Goal: Information Seeking & Learning: Learn about a topic

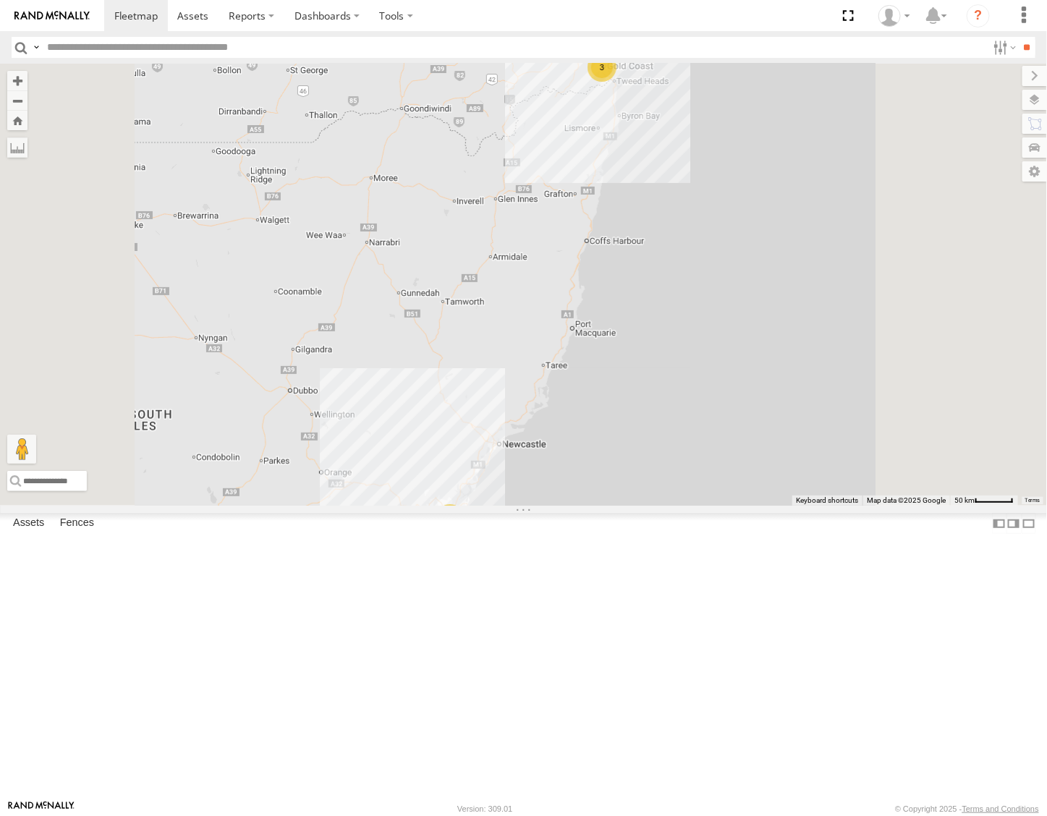
click at [0, 0] on div "Spare QLD - Dark Green" at bounding box center [0, 0] width 0 height 0
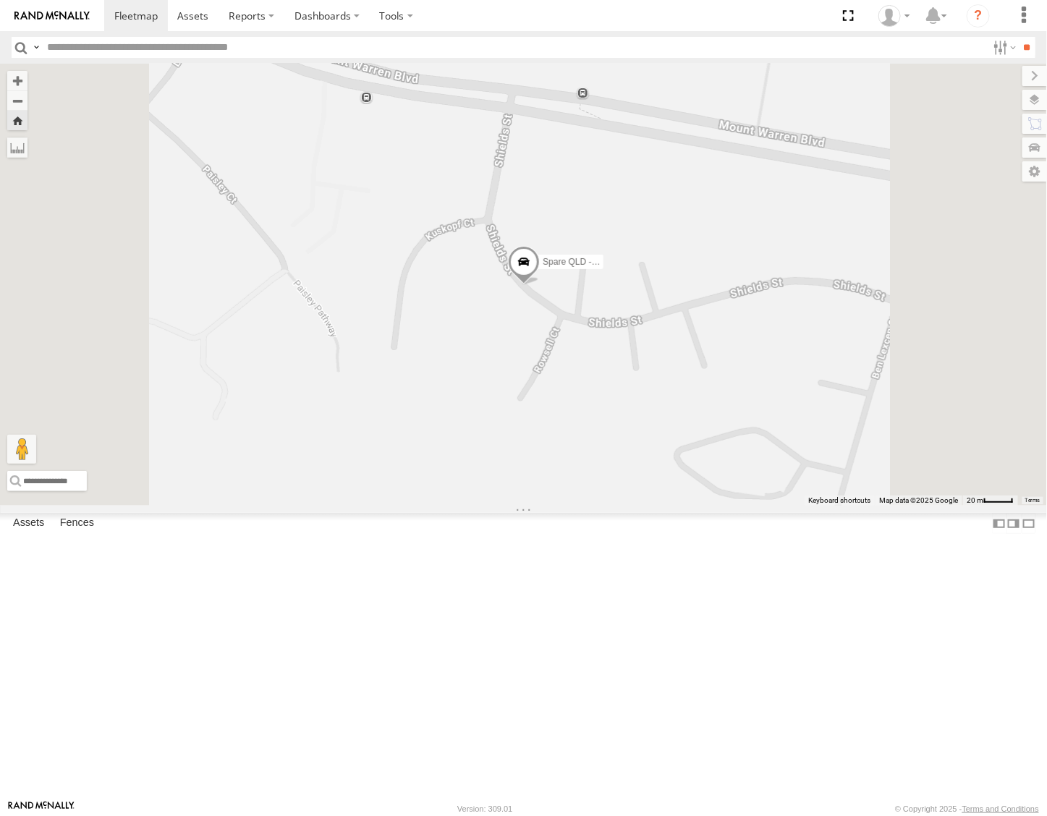
click at [0, 0] on span at bounding box center [0, 0] width 0 height 0
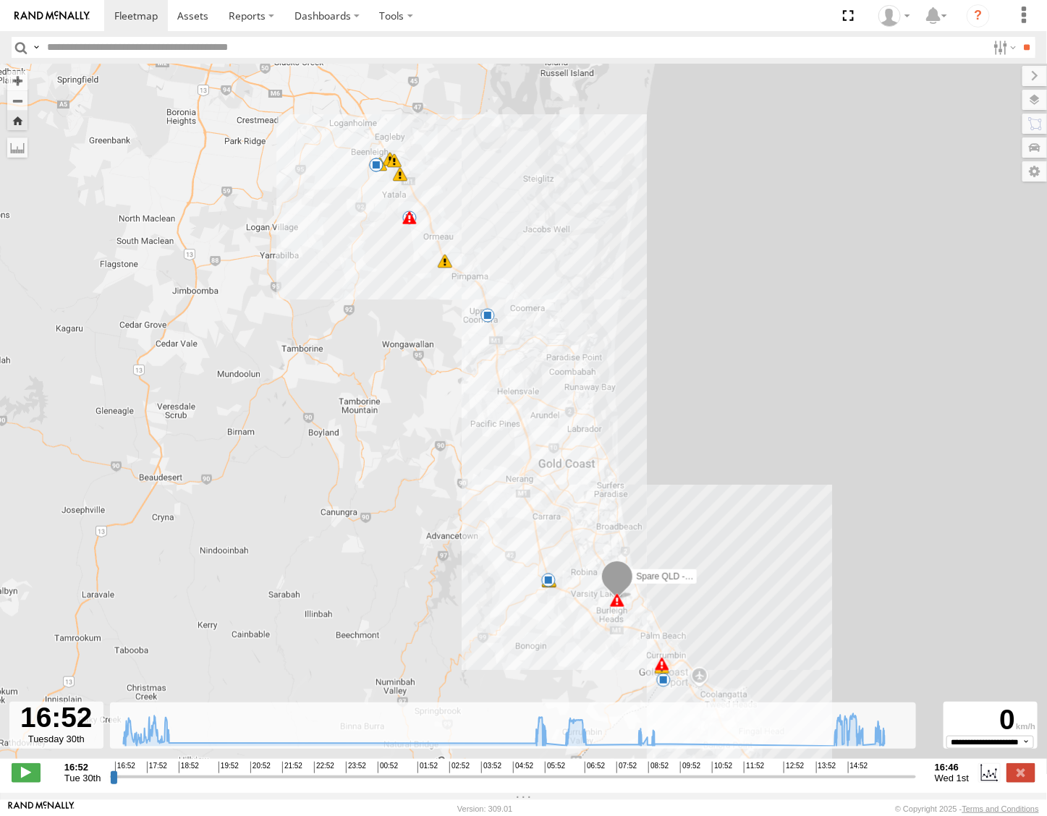
click at [829, 746] on icon at bounding box center [505, 730] width 776 height 33
click at [827, 760] on div "Spare QLD - Dark Green 16:56 Tue 16:57 Tue 16:57 Tue 18:20 Tue 18:23 Tue 05:37 …" at bounding box center [523, 419] width 1047 height 711
drag, startPoint x: 796, startPoint y: 756, endPoint x: 887, endPoint y: 753, distance: 90.5
click at [887, 746] on icon at bounding box center [505, 730] width 776 height 33
type input "**********"
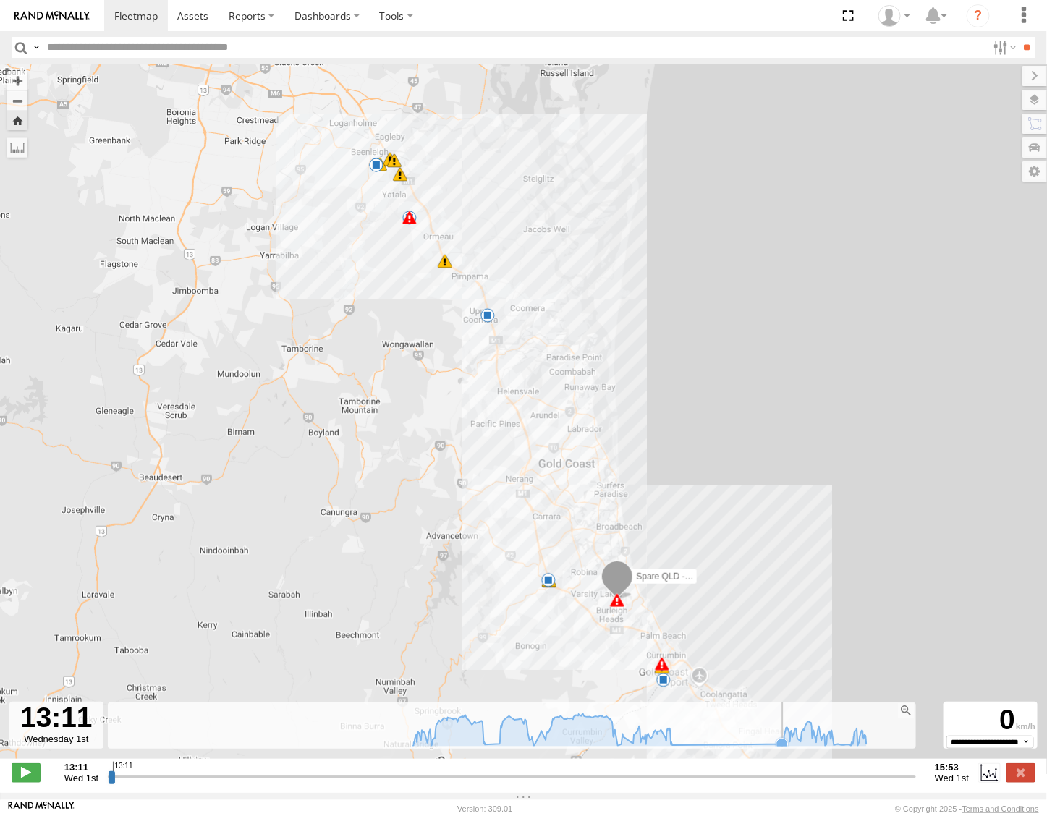
click at [765, 746] on icon at bounding box center [640, 730] width 468 height 33
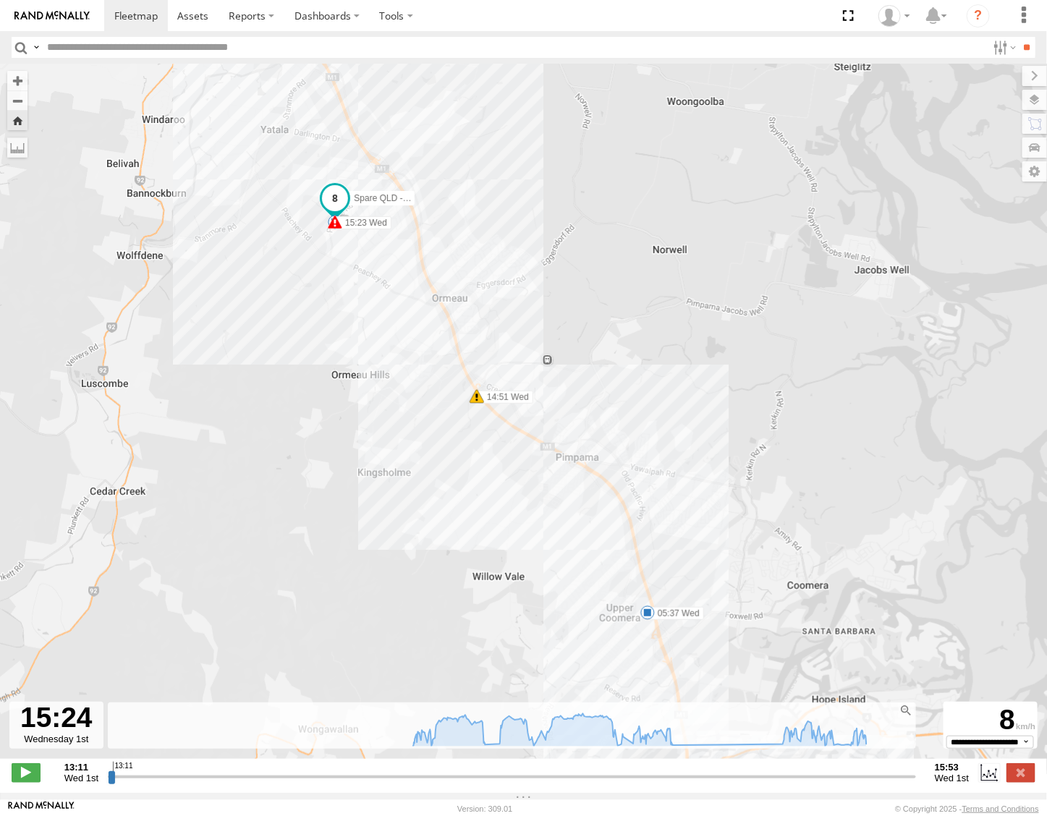
drag, startPoint x: 450, startPoint y: 234, endPoint x: 622, endPoint y: 369, distance: 219.1
click at [622, 369] on div "Spare QLD - Dark Green 16:56 Tue 16:57 Tue 16:57 Tue 18:20 Tue 18:23 Tue 05:37 …" at bounding box center [523, 419] width 1047 height 711
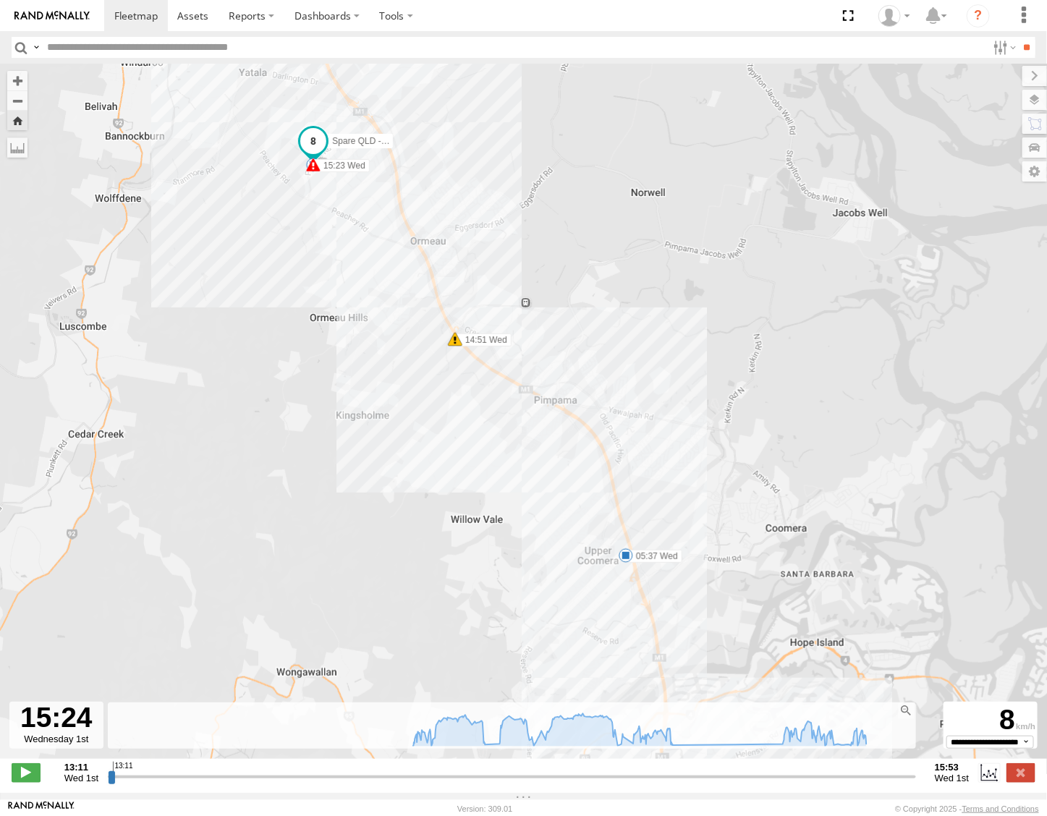
drag, startPoint x: 769, startPoint y: 597, endPoint x: 747, endPoint y: 546, distance: 55.1
click at [747, 546] on div "Spare QLD - Dark Green 16:56 Tue 16:57 Tue 16:57 Tue 18:20 Tue 18:23 Tue 05:37 …" at bounding box center [523, 419] width 1047 height 711
click at [682, 746] on icon at bounding box center [640, 730] width 468 height 33
click at [777, 751] on icon at bounding box center [783, 745] width 12 height 12
click at [667, 746] on icon at bounding box center [640, 730] width 468 height 33
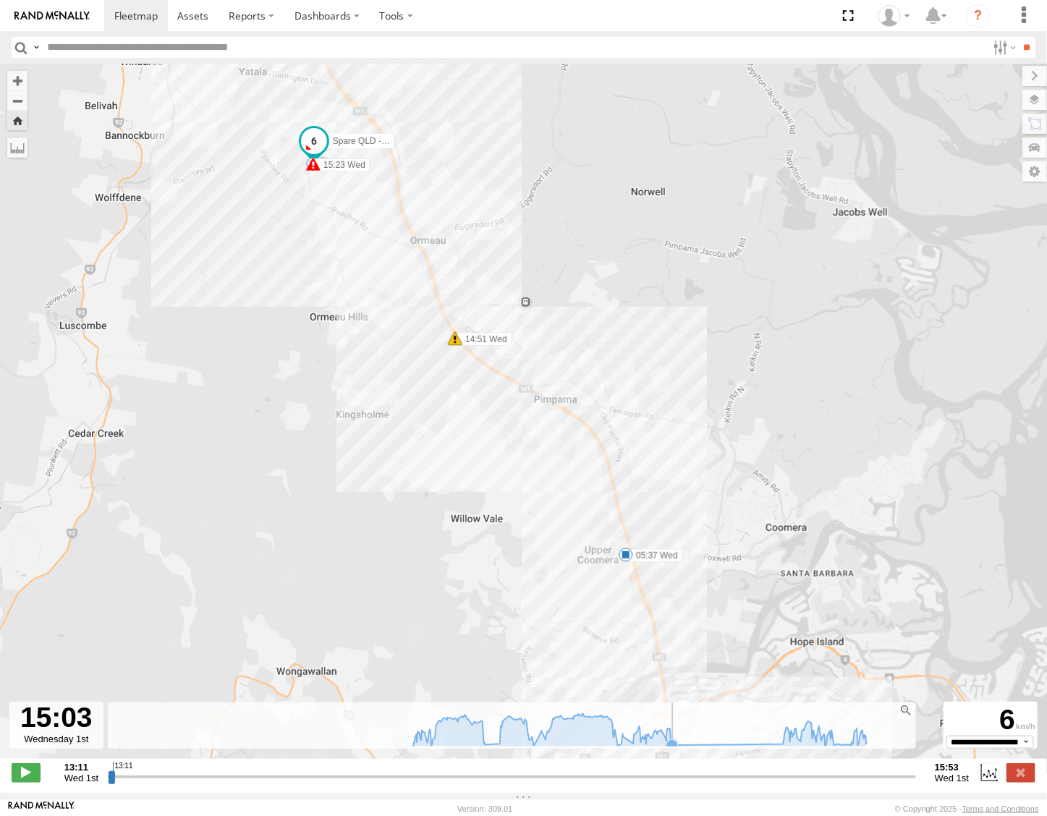
click at [677, 747] on rect at bounding box center [517, 725] width 819 height 44
click at [628, 743] on icon at bounding box center [640, 730] width 468 height 33
click at [590, 743] on icon at bounding box center [640, 730] width 454 height 33
click at [511, 743] on icon at bounding box center [640, 730] width 454 height 33
click at [492, 751] on icon at bounding box center [499, 744] width 14 height 14
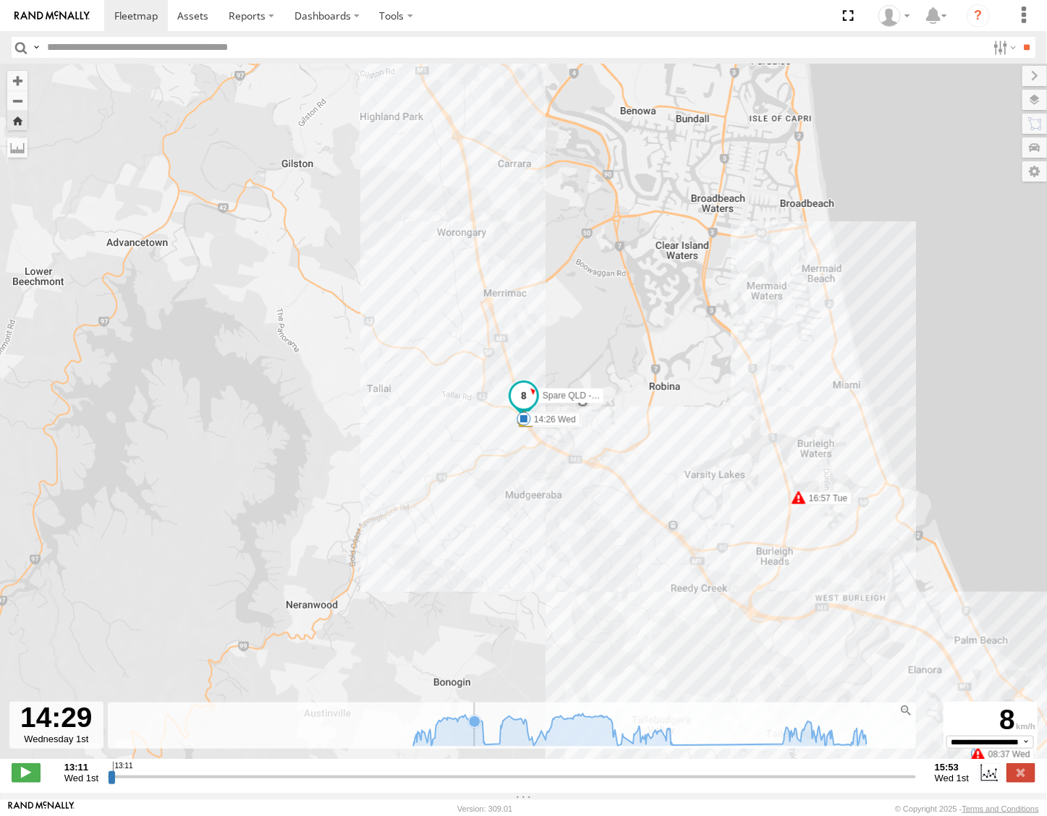
click at [469, 746] on icon at bounding box center [640, 730] width 454 height 33
click at [480, 751] on icon at bounding box center [485, 745] width 12 height 12
click at [450, 746] on icon at bounding box center [640, 730] width 454 height 33
click at [407, 752] on icon at bounding box center [413, 746] width 12 height 12
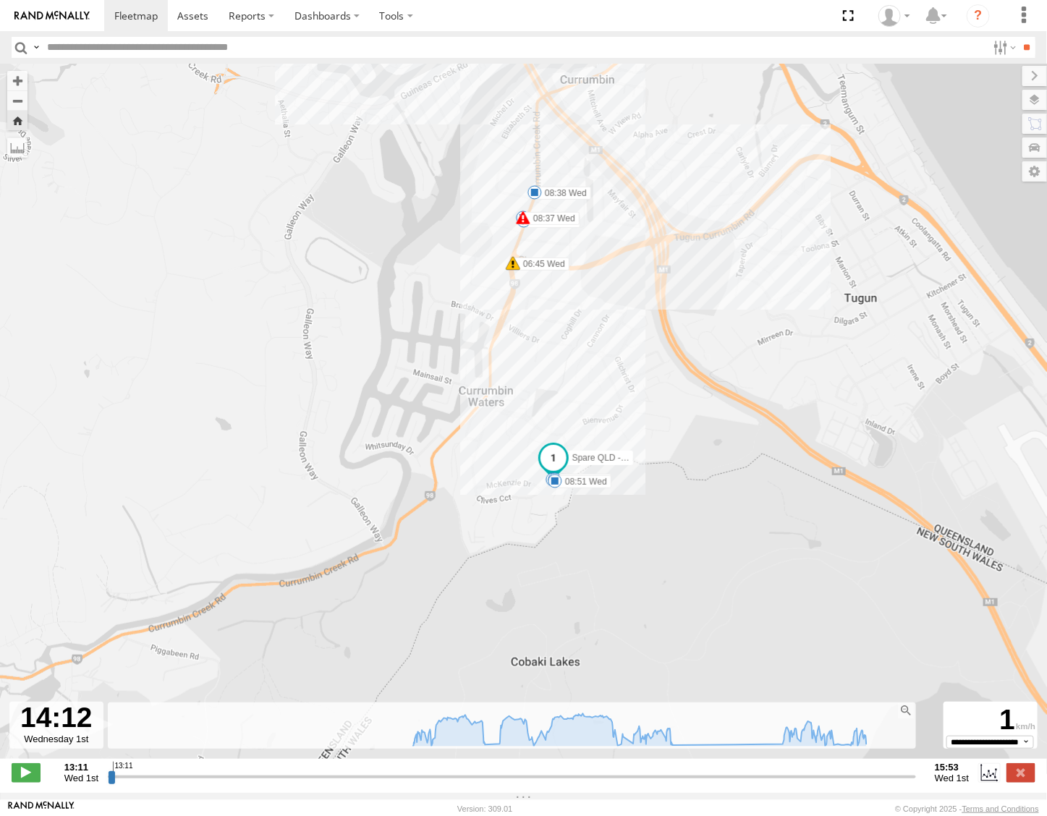
drag, startPoint x: 518, startPoint y: 335, endPoint x: 587, endPoint y: 598, distance: 271.8
click at [587, 598] on div "Spare QLD - Dark Green 16:56 Tue 16:57 Tue 16:57 Tue 18:20 Tue 18:23 Tue 05:37 …" at bounding box center [523, 419] width 1047 height 711
click at [415, 741] on icon at bounding box center [420, 736] width 12 height 12
click at [421, 740] on icon at bounding box center [425, 734] width 12 height 12
click at [494, 750] on icon at bounding box center [500, 744] width 12 height 12
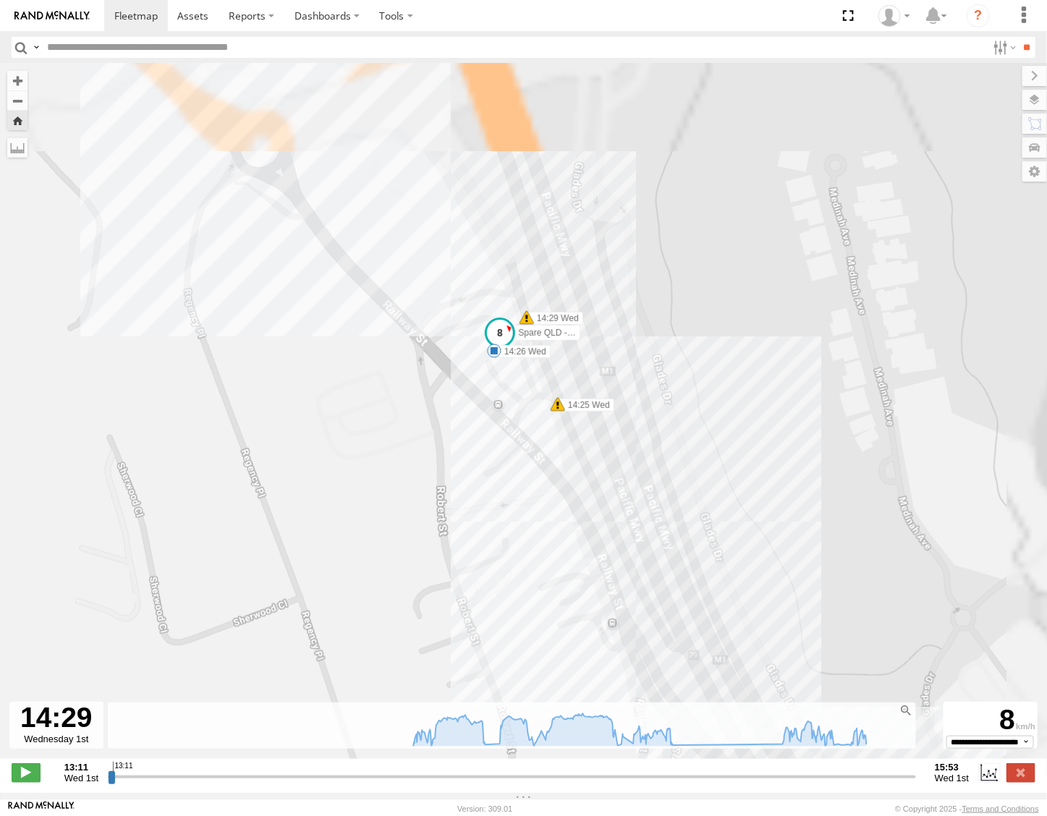
drag, startPoint x: 573, startPoint y: 397, endPoint x: 460, endPoint y: 583, distance: 218.2
click at [460, 583] on div "Spare QLD - Dark Green 16:56 Tue 16:57 Tue 16:57 Tue 18:20 Tue 18:23 Tue 05:37 …" at bounding box center [523, 419] width 1047 height 711
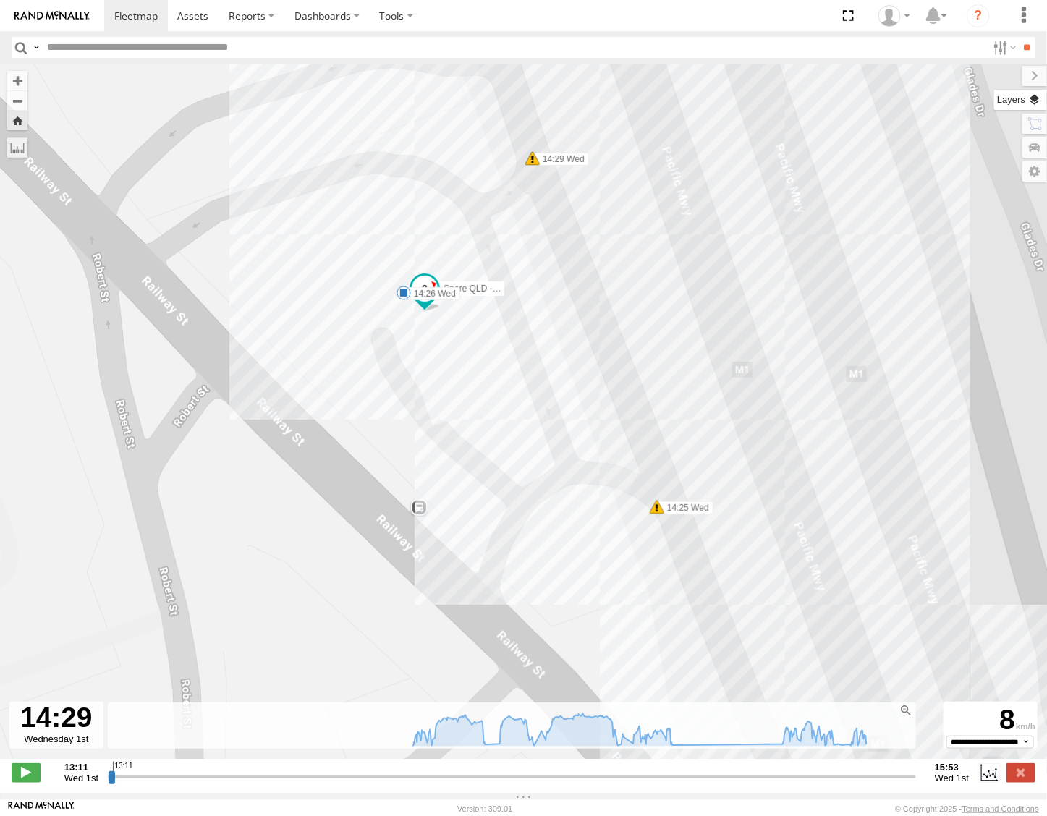
click at [1034, 103] on label at bounding box center [1021, 100] width 53 height 20
click at [0, 0] on label at bounding box center [0, 0] width 0 height 0
click at [0, 0] on span "Roadmap" at bounding box center [0, 0] width 0 height 0
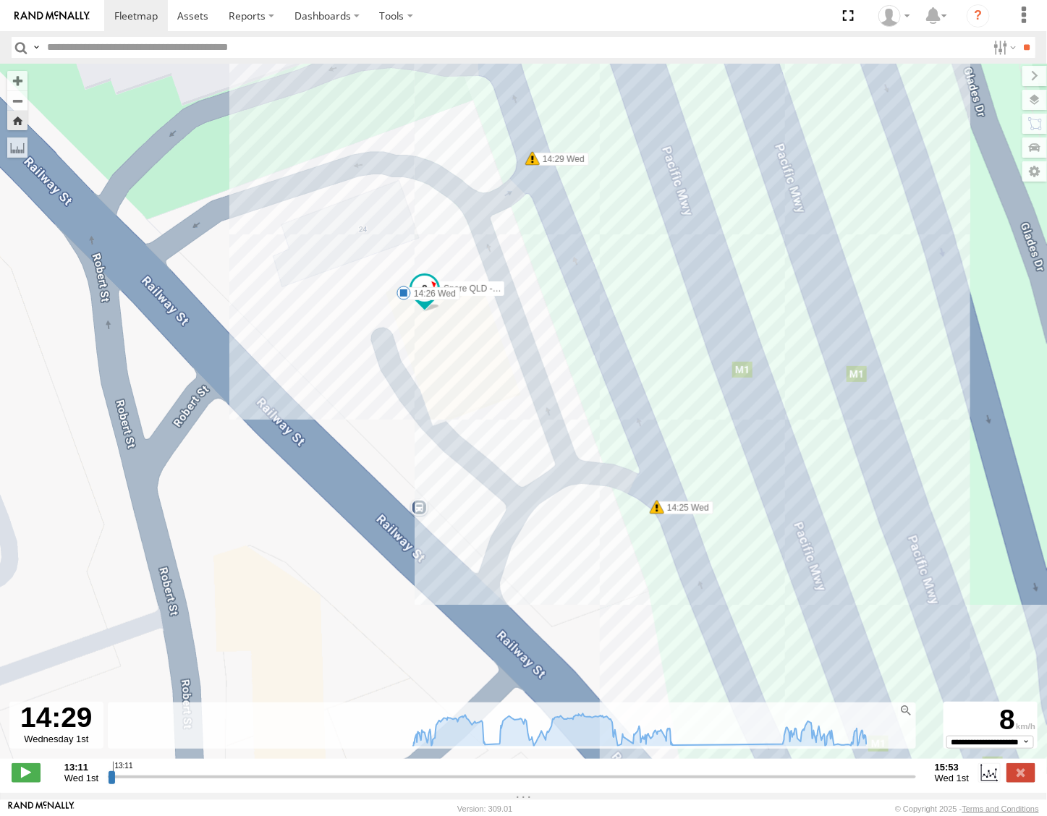
click at [0, 0] on span "Terrain" at bounding box center [0, 0] width 0 height 0
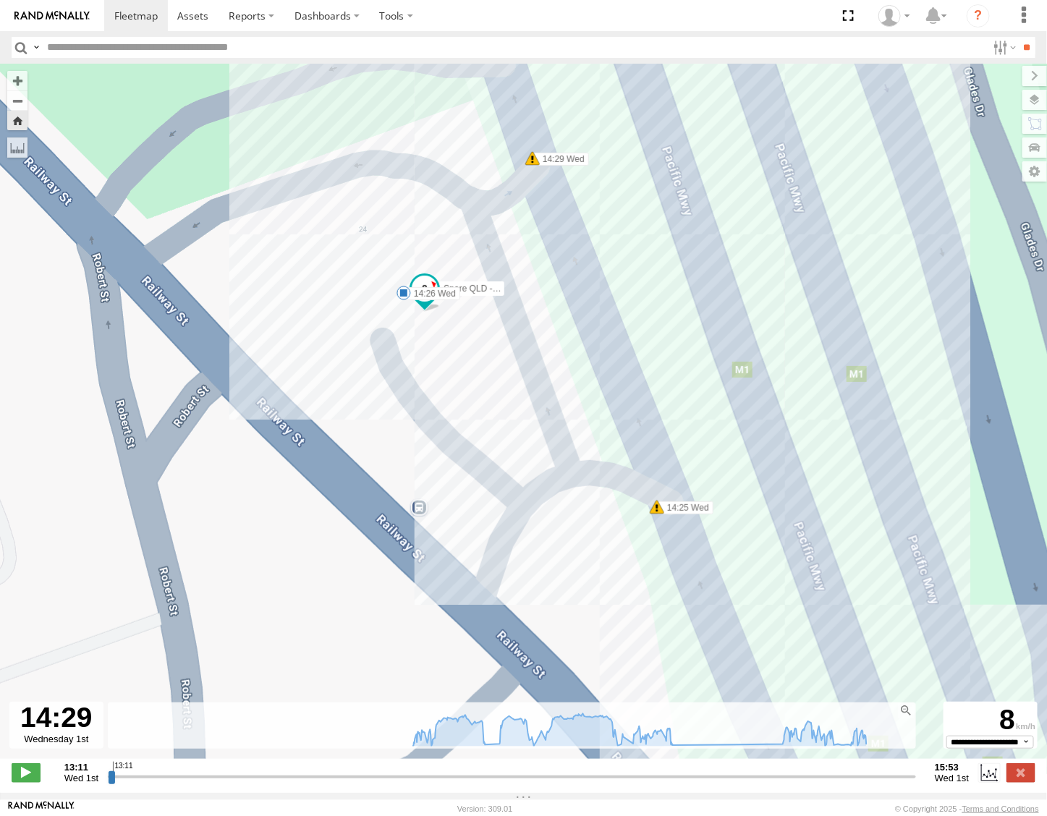
click at [0, 0] on span "Satellite" at bounding box center [0, 0] width 0 height 0
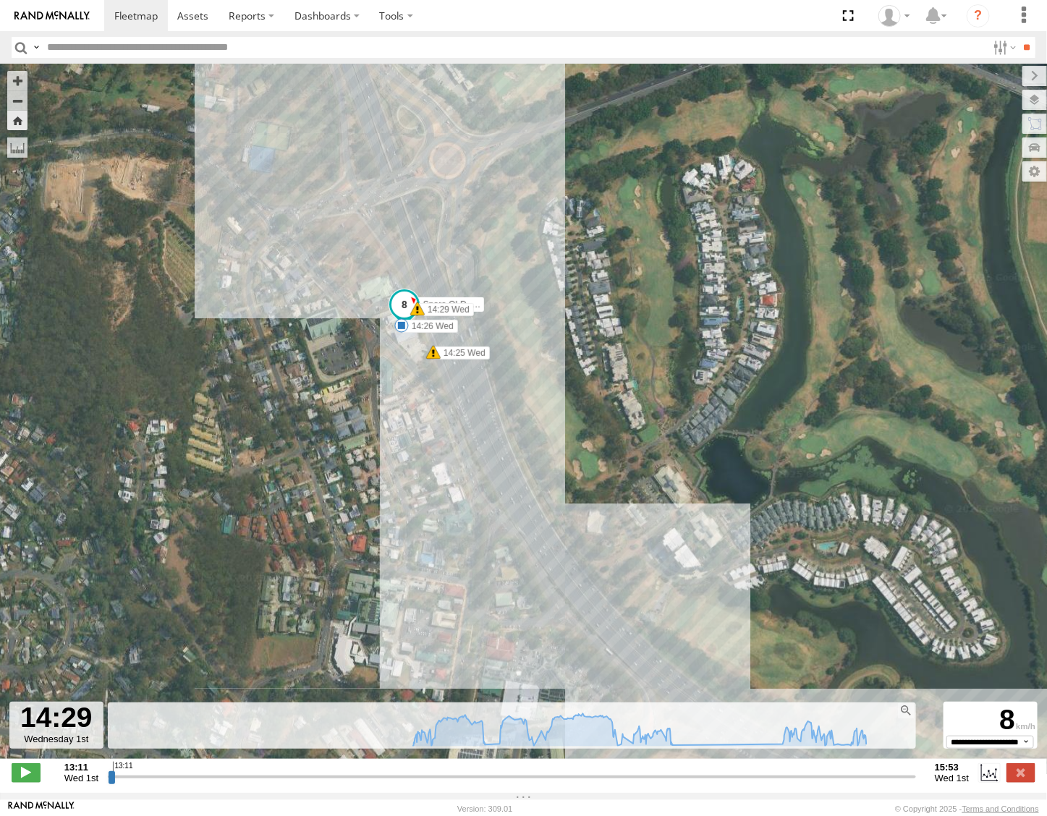
drag, startPoint x: 632, startPoint y: 563, endPoint x: 457, endPoint y: 447, distance: 210.0
click at [457, 447] on div "Spare QLD - Dark Green 16:56 Tue 16:57 Tue 16:57 Tue 18:20 Tue 18:23 Tue 05:37 …" at bounding box center [523, 419] width 1047 height 711
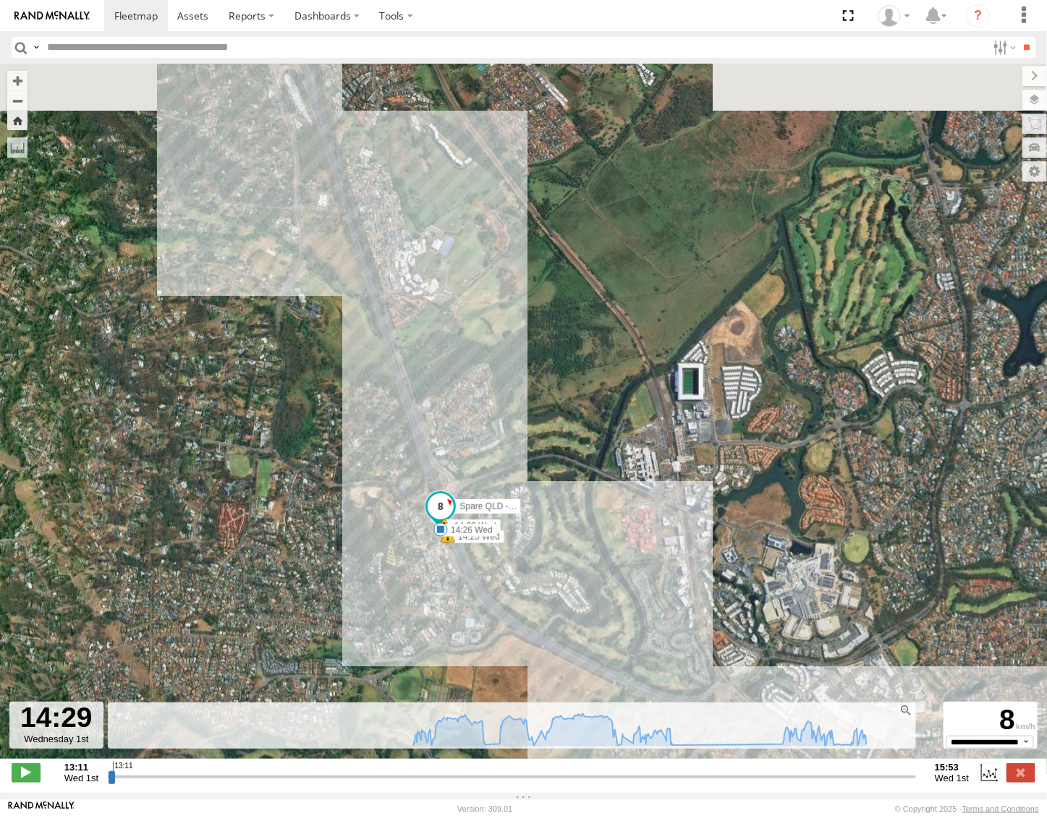
drag, startPoint x: 360, startPoint y: 461, endPoint x: 406, endPoint y: 594, distance: 140.3
click at [406, 594] on div "Spare QLD - Dark Green 16:56 Tue 16:57 Tue 16:57 Tue 18:20 Tue 18:23 Tue 05:37 …" at bounding box center [523, 419] width 1047 height 711
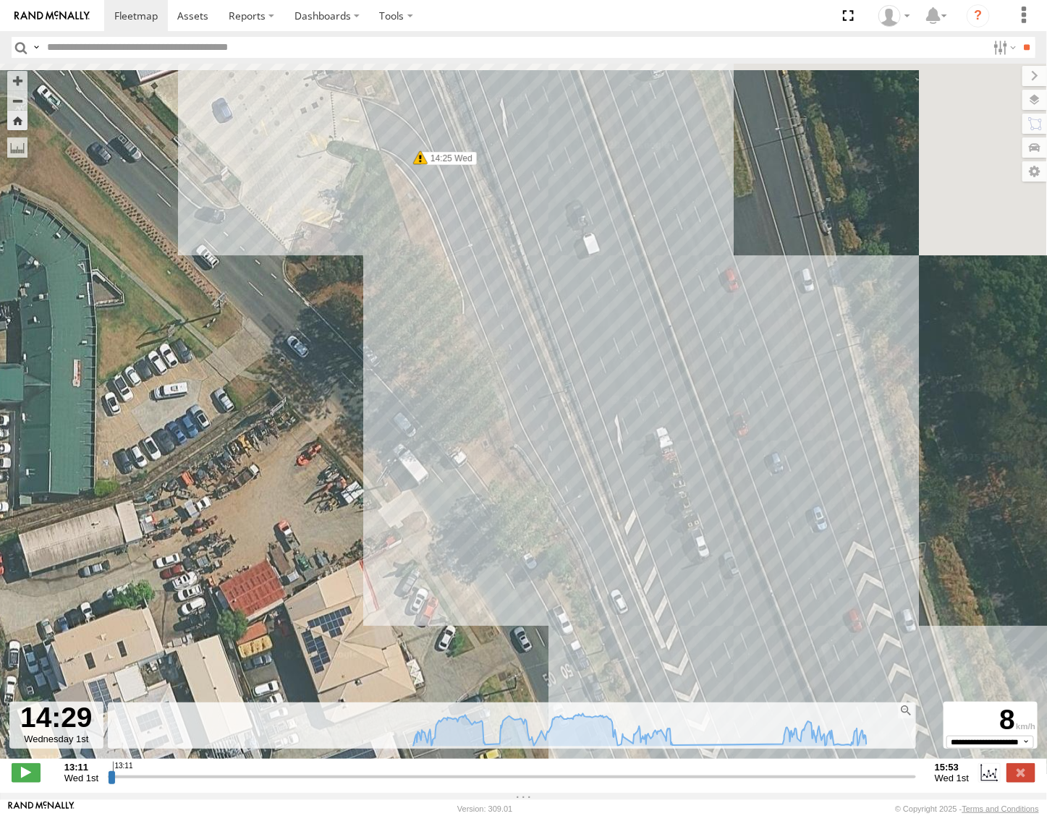
drag, startPoint x: 431, startPoint y: 236, endPoint x: 443, endPoint y: 388, distance: 152.5
click at [469, 581] on div "Spare QLD - Dark Green 16:56 Tue 16:57 Tue 16:57 Tue 18:20 Tue 18:23 Tue 05:37 …" at bounding box center [523, 419] width 1047 height 711
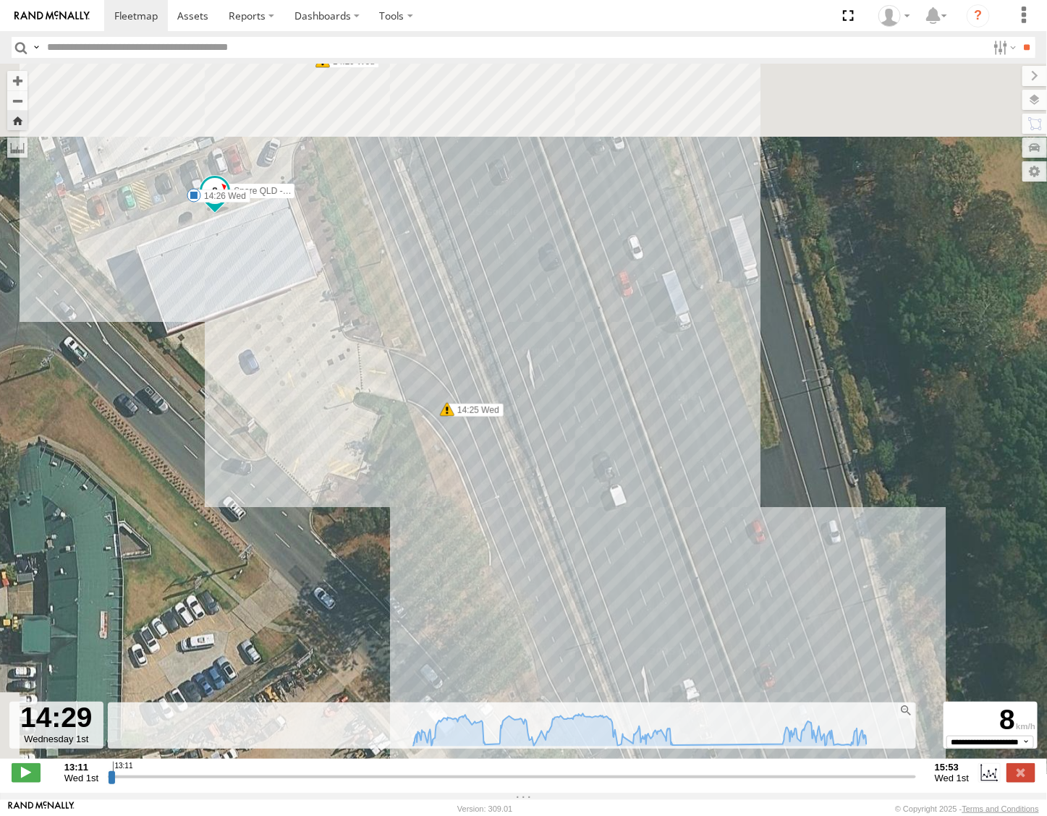
drag, startPoint x: 439, startPoint y: 533, endPoint x: 455, endPoint y: 599, distance: 67.6
click at [455, 599] on div "Spare QLD - Dark Green 16:56 Tue 16:57 Tue 16:57 Tue 18:20 Tue 18:23 Tue 05:37 …" at bounding box center [523, 419] width 1047 height 711
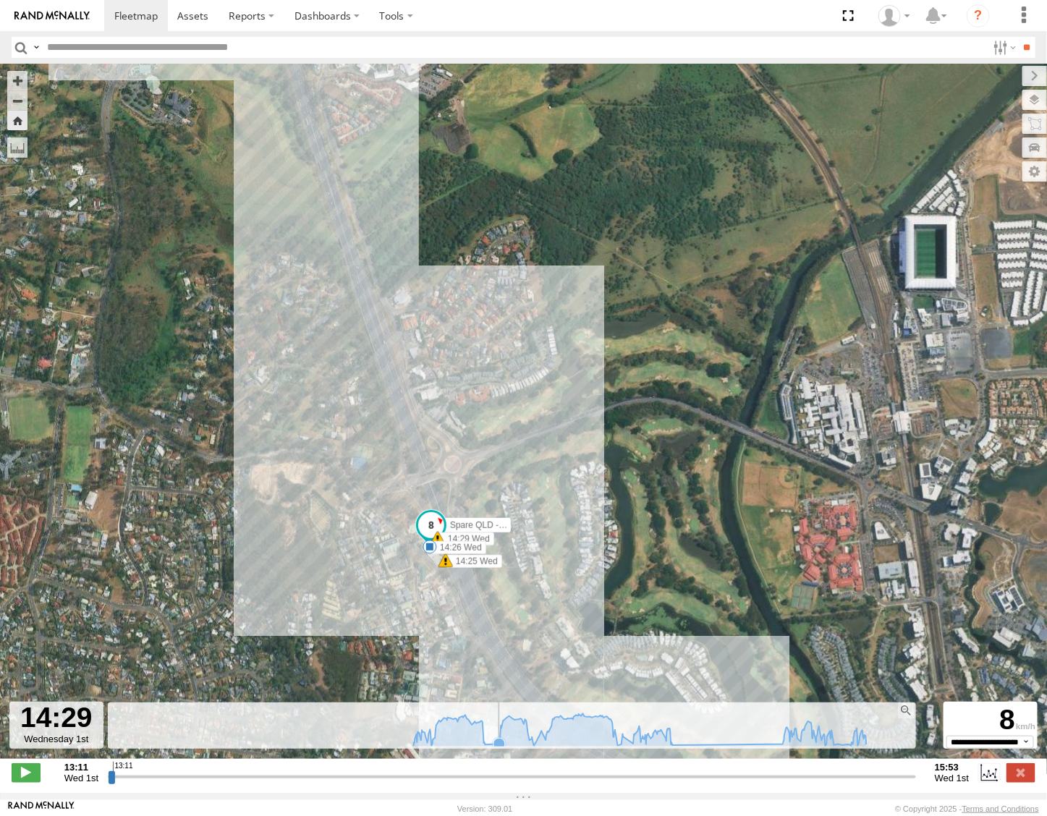
click at [493, 746] on icon at bounding box center [640, 730] width 468 height 33
click at [515, 725] on icon at bounding box center [521, 719] width 12 height 12
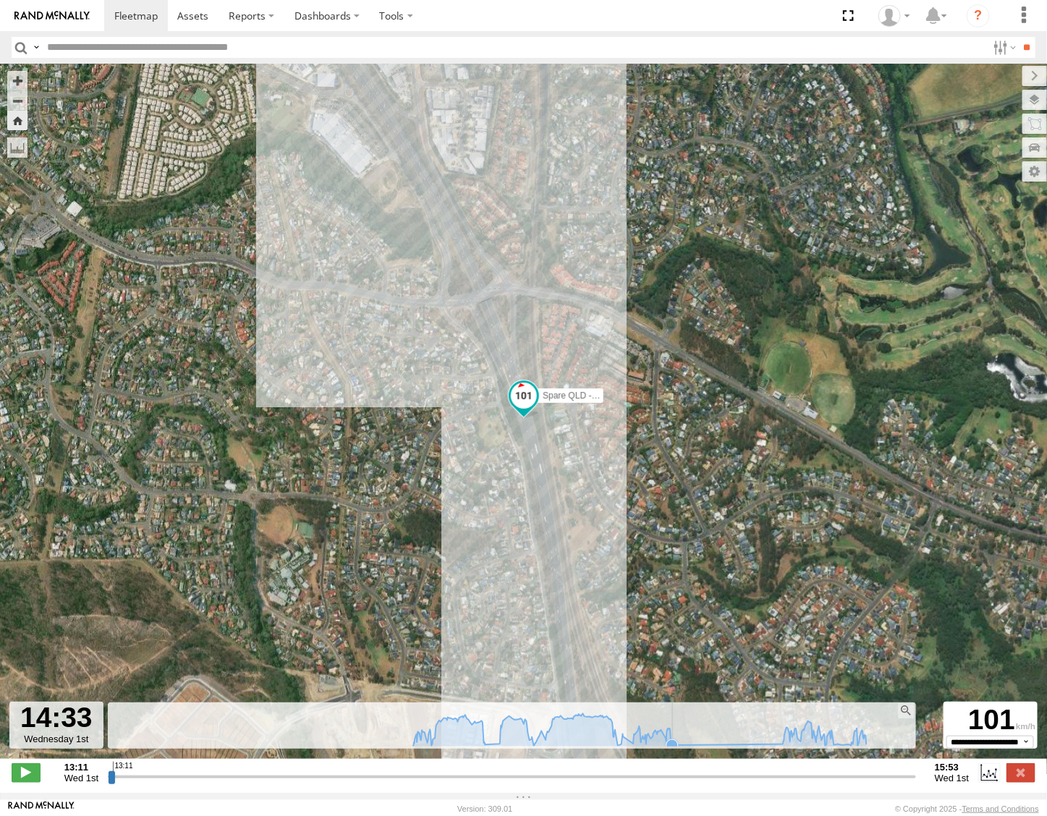
click at [667, 751] on icon at bounding box center [673, 746] width 12 height 12
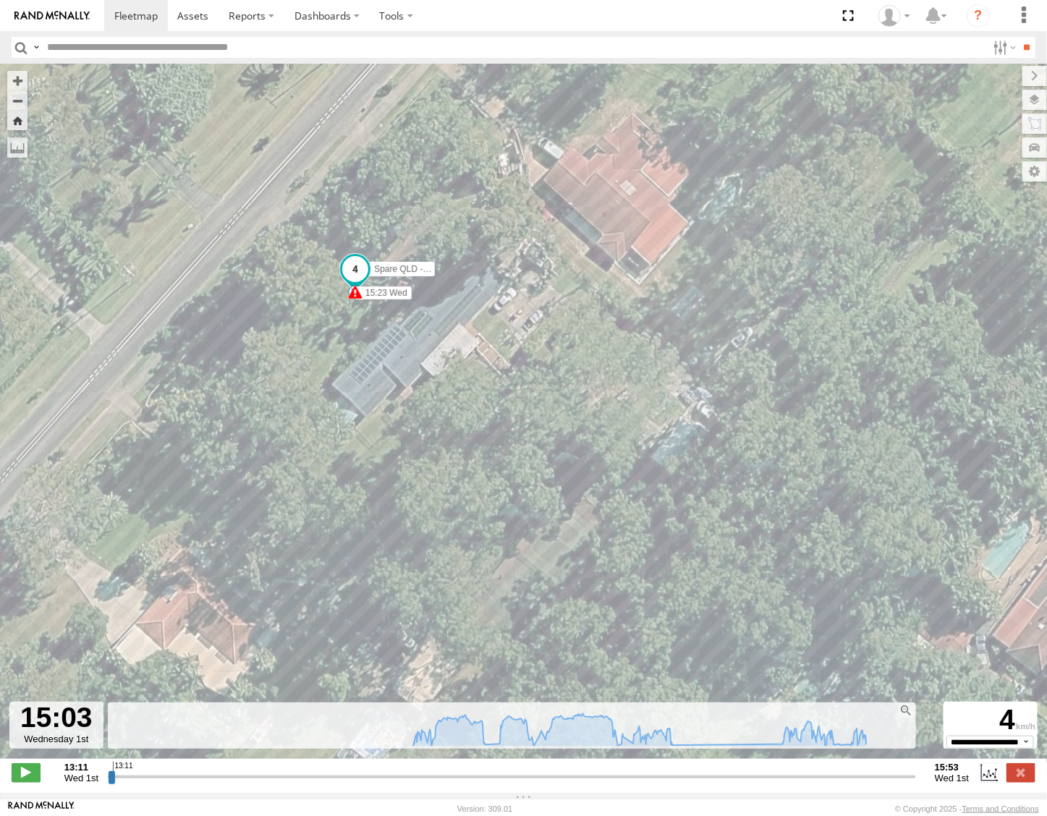
drag, startPoint x: 505, startPoint y: 539, endPoint x: 507, endPoint y: 481, distance: 57.9
click at [496, 465] on div "Spare QLD - Dark Green 16:56 Tue 16:57 Tue 16:57 Tue 18:20 Tue 18:23 Tue 05:37 …" at bounding box center [523, 419] width 1047 height 711
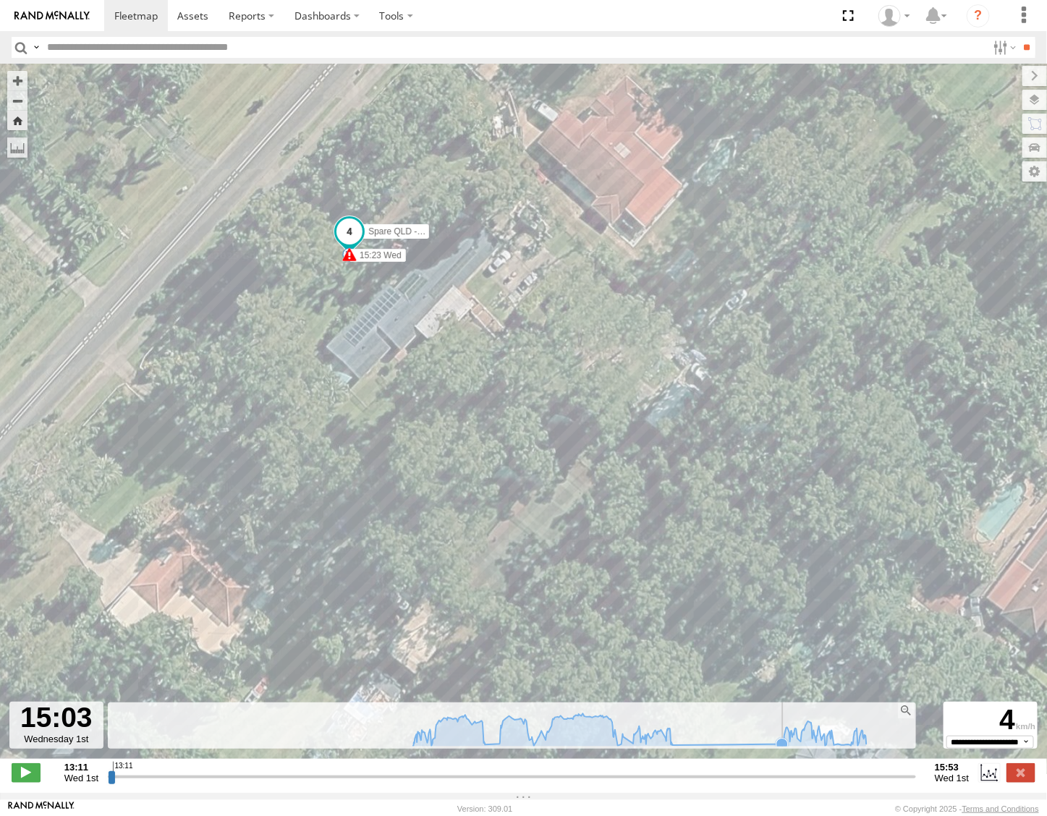
click at [777, 751] on icon at bounding box center [783, 745] width 12 height 12
click at [833, 751] on icon at bounding box center [838, 745] width 12 height 12
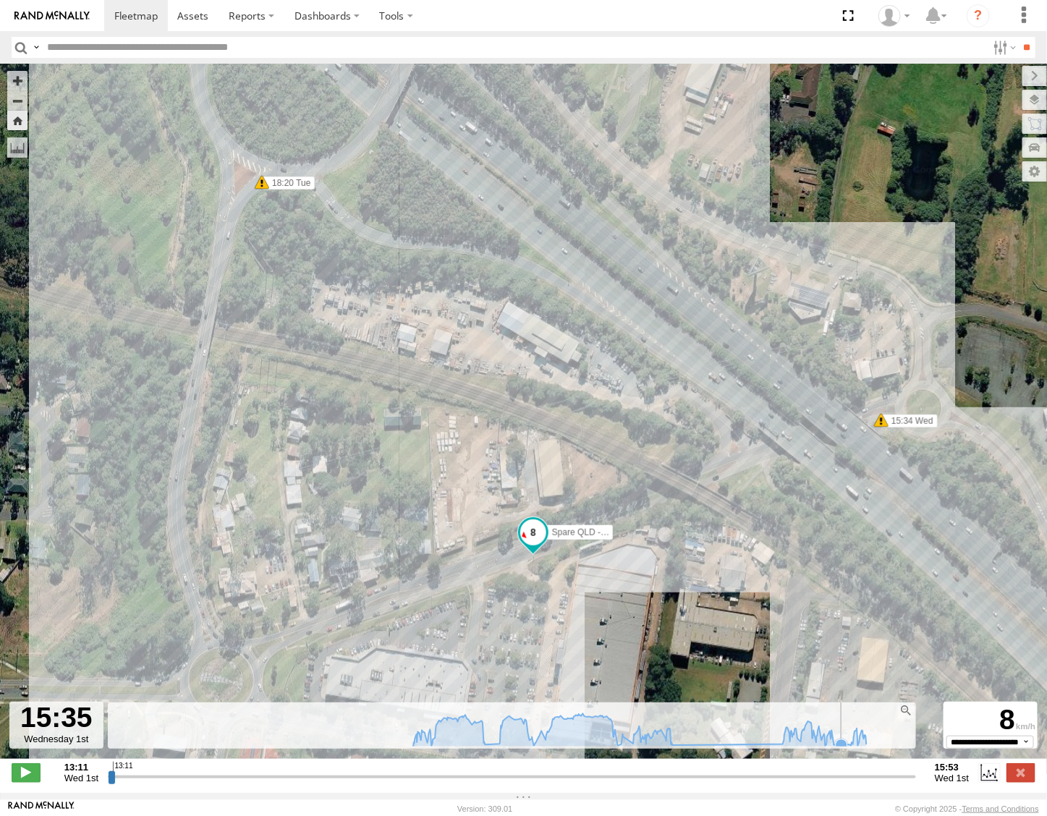
click at [836, 751] on icon at bounding box center [842, 746] width 12 height 12
click at [837, 751] on icon at bounding box center [842, 746] width 12 height 12
click at [840, 751] on icon at bounding box center [846, 745] width 12 height 12
click at [845, 751] on icon at bounding box center [851, 746] width 12 height 12
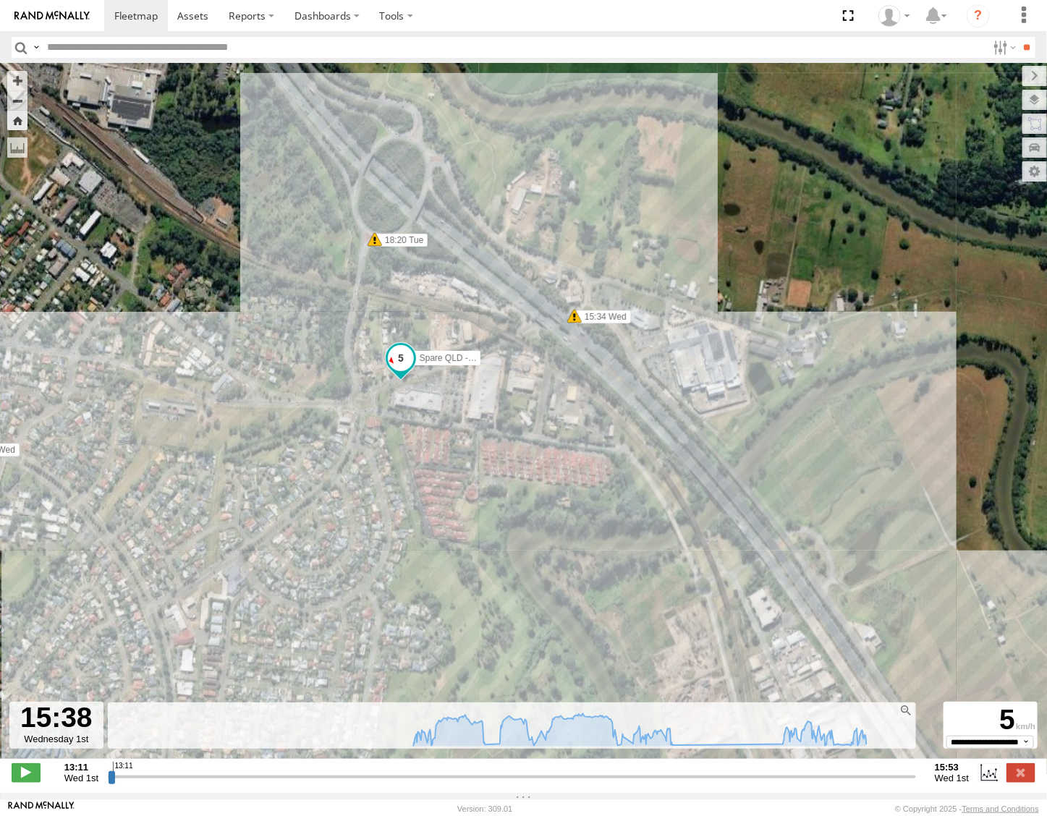
drag, startPoint x: 479, startPoint y: 612, endPoint x: 468, endPoint y: 398, distance: 213.8
click at [468, 398] on div "Spare QLD - Dark Green 16:56 Tue 16:57 Tue 16:57 Tue 18:20 Tue 18:23 Tue 05:37 …" at bounding box center [523, 419] width 1047 height 711
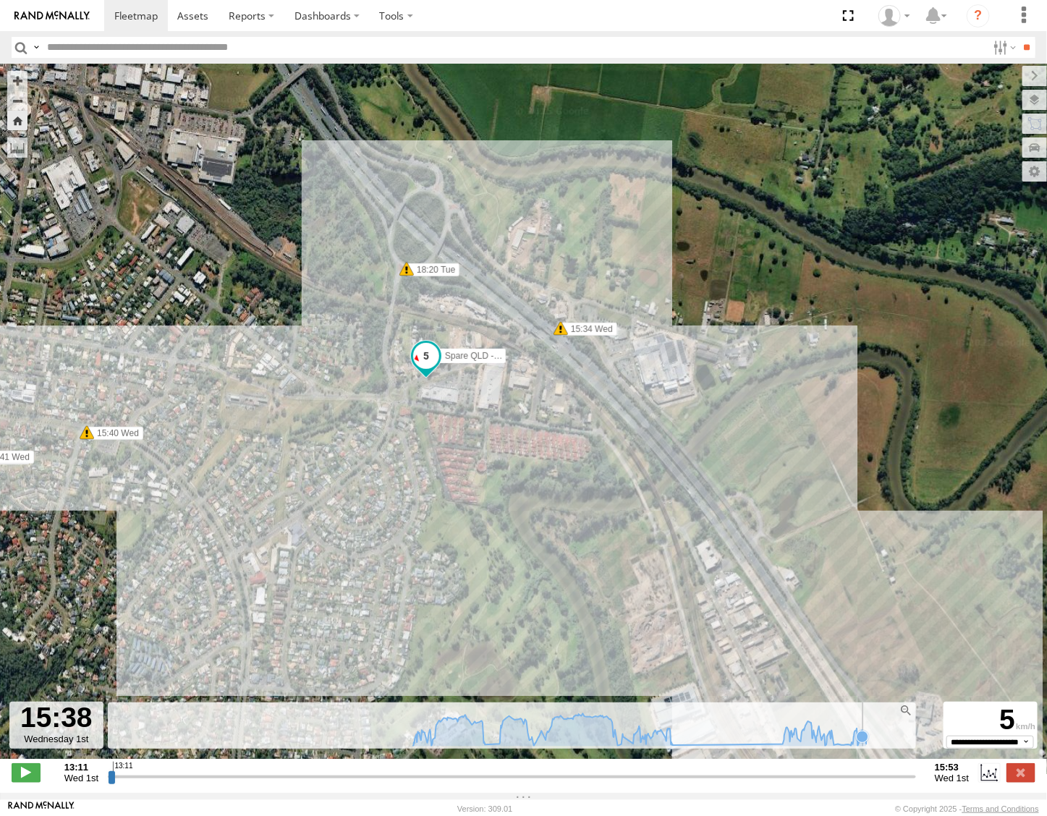
click at [858, 743] on icon at bounding box center [863, 737] width 12 height 12
click at [864, 750] on icon at bounding box center [867, 744] width 12 height 12
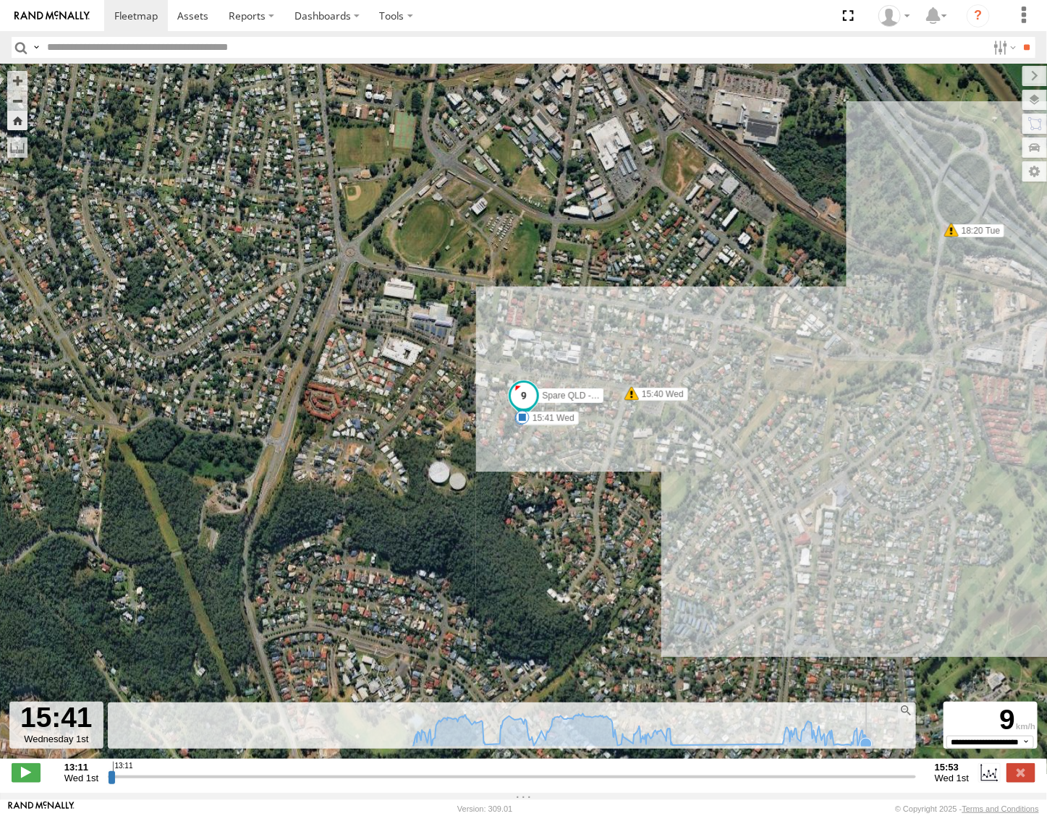
click at [862, 750] on icon at bounding box center [867, 744] width 12 height 12
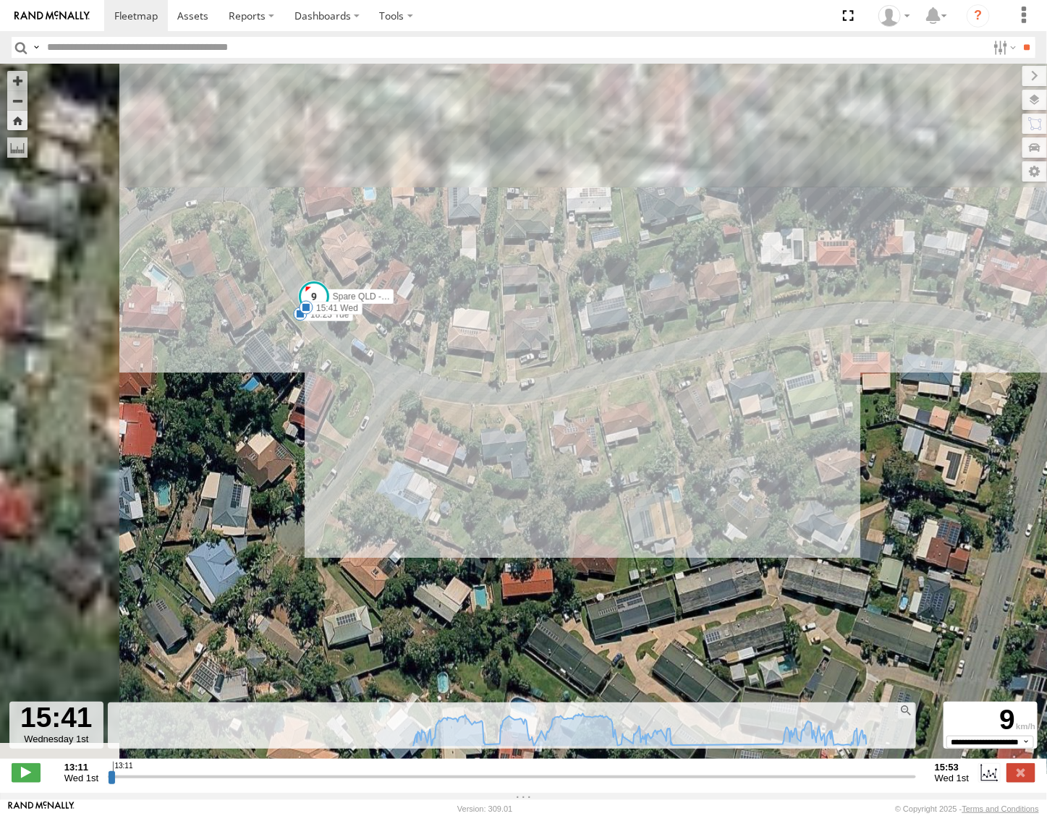
drag, startPoint x: 609, startPoint y: 597, endPoint x: 670, endPoint y: 638, distance: 73.7
click at [670, 638] on div "Spare QLD - Dark Green 16:56 Tue 16:57 Tue 16:57 Tue 18:20 Tue 18:23 Tue 05:37 …" at bounding box center [523, 419] width 1047 height 711
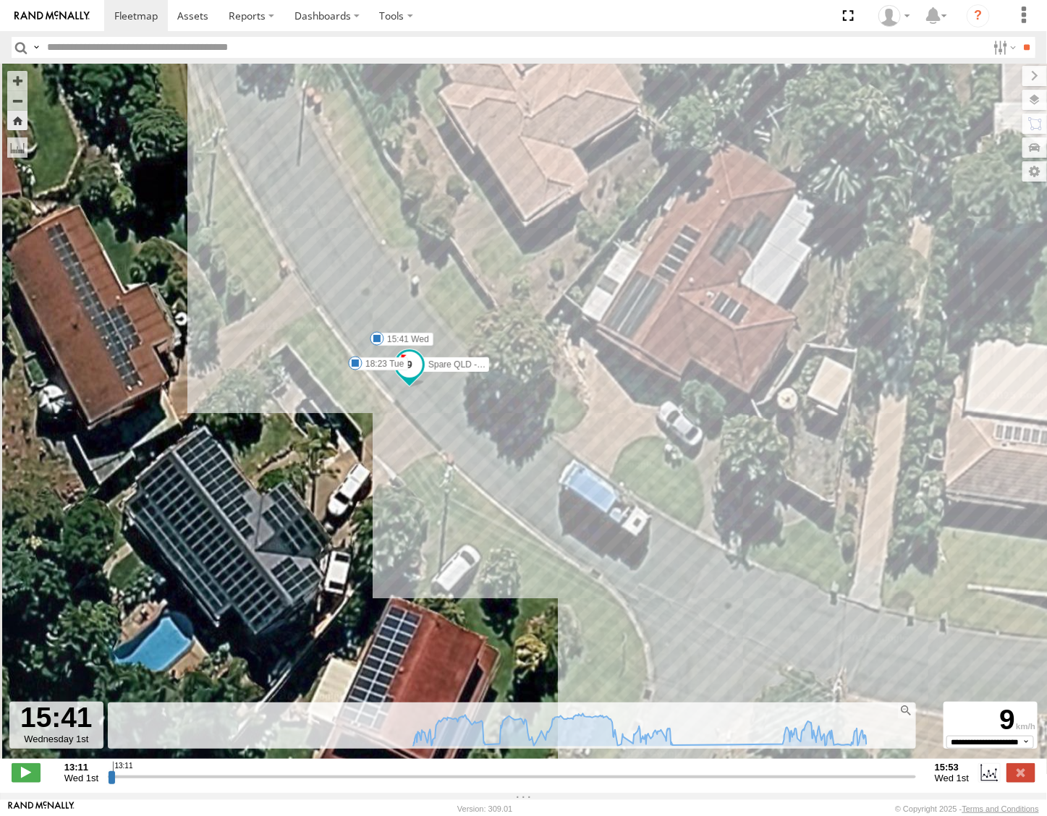
drag, startPoint x: 323, startPoint y: 428, endPoint x: 508, endPoint y: 497, distance: 197.9
click at [515, 505] on div "Spare QLD - Dark Green 16:56 Tue 16:57 Tue 16:57 Tue 18:20 Tue 18:23 Tue 05:37 …" at bounding box center [523, 419] width 1047 height 711
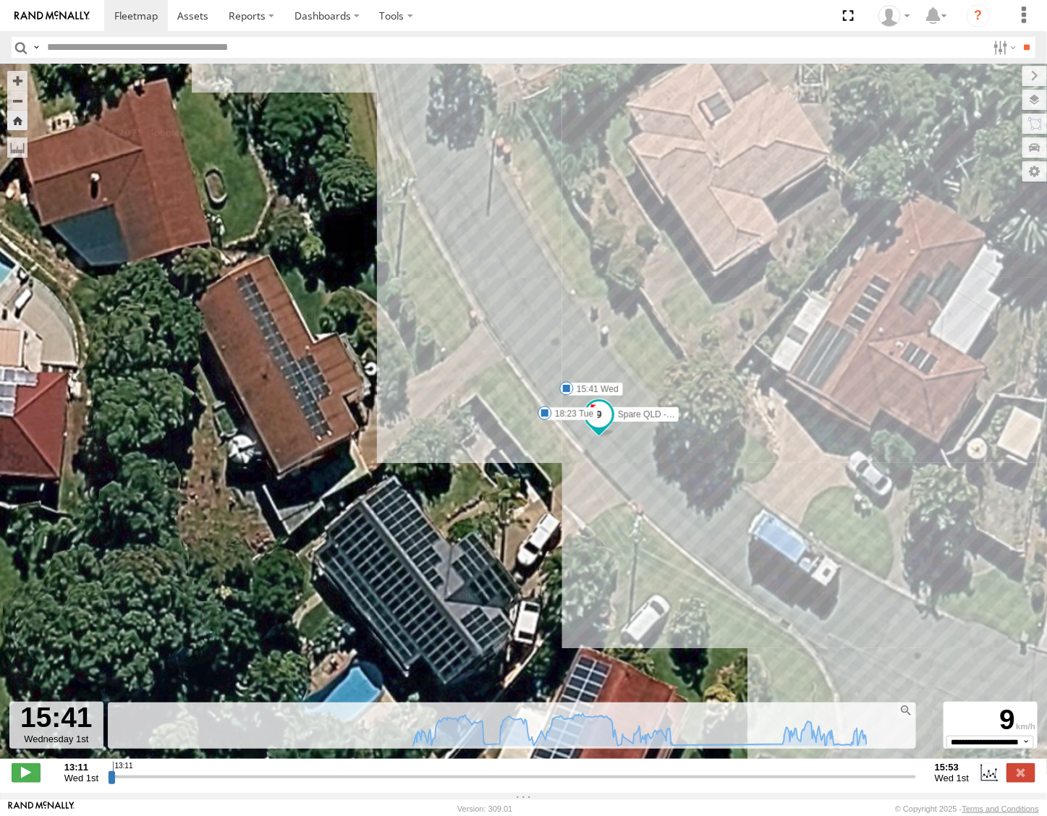
click at [566, 527] on div "Spare QLD - Dark Green 16:56 Tue 16:57 Tue 16:57 Tue 18:20 Tue 18:23 Tue 05:37 …" at bounding box center [523, 419] width 1047 height 711
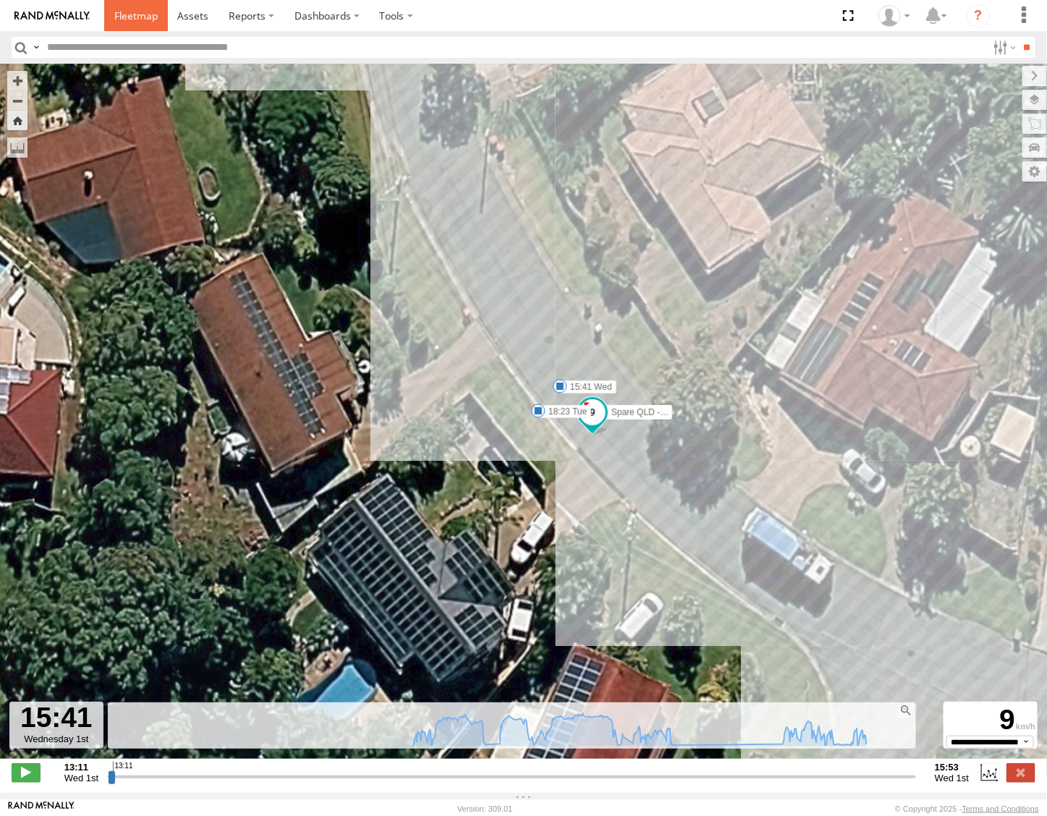
click at [125, 20] on span at bounding box center [135, 16] width 43 height 14
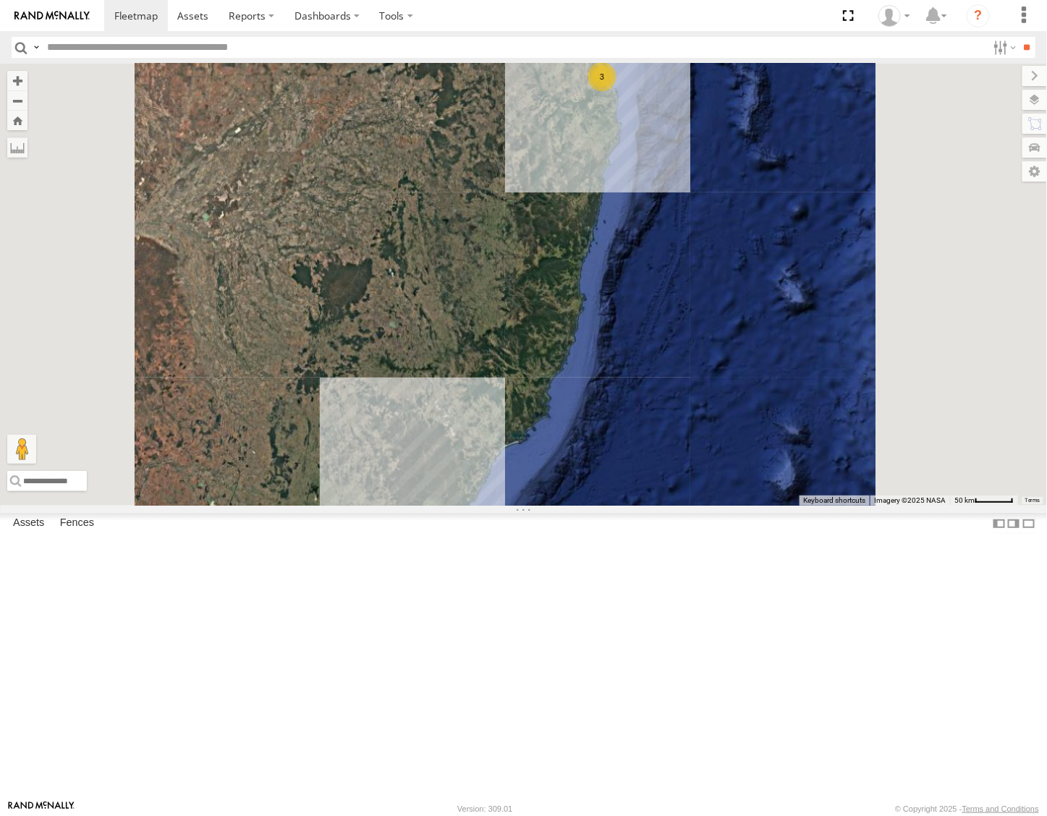
click at [0, 0] on div "Squeak - Dark Green Sydney Squeaky Home Yuma Energy -33.87289 151.03813 Video F…" at bounding box center [0, 0] width 0 height 0
